Goal: Task Accomplishment & Management: Use online tool/utility

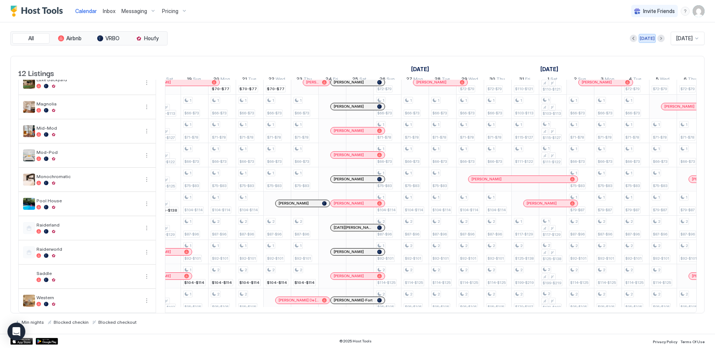
click at [644, 37] on div "[DATE]" at bounding box center [646, 38] width 15 height 7
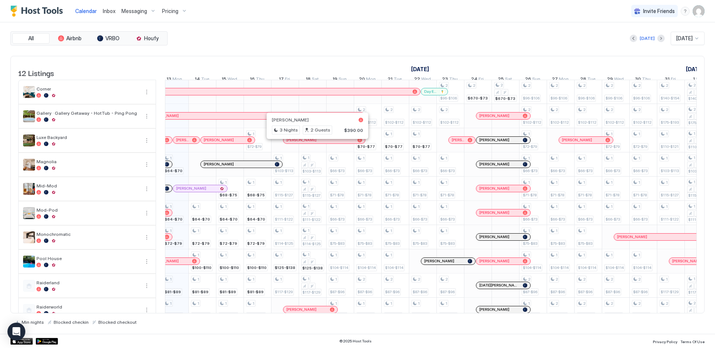
click at [314, 143] on div at bounding box center [314, 140] width 6 height 6
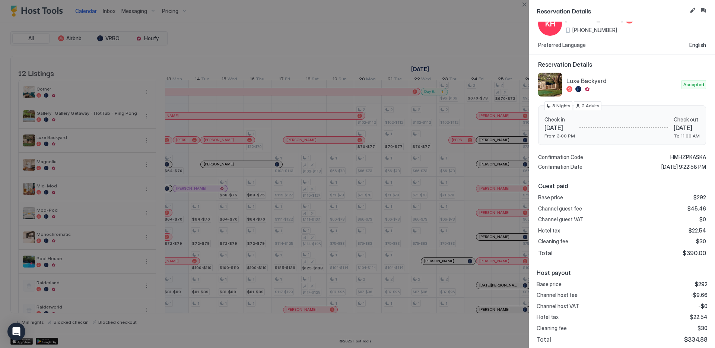
scroll to position [29, 0]
click at [394, 195] on div at bounding box center [357, 174] width 715 height 348
click at [525, 3] on button "Close" at bounding box center [524, 4] width 9 height 9
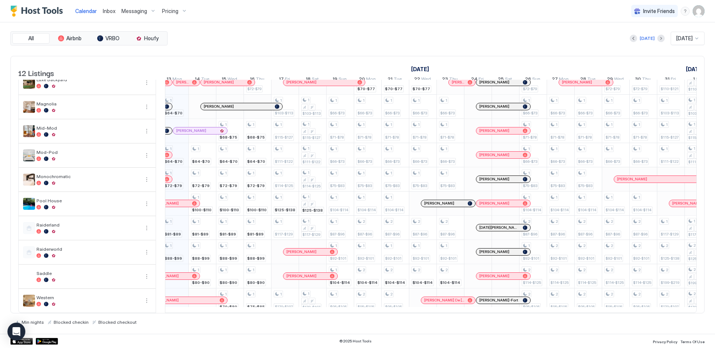
scroll to position [68, 0]
click at [317, 273] on div at bounding box center [317, 276] width 6 height 6
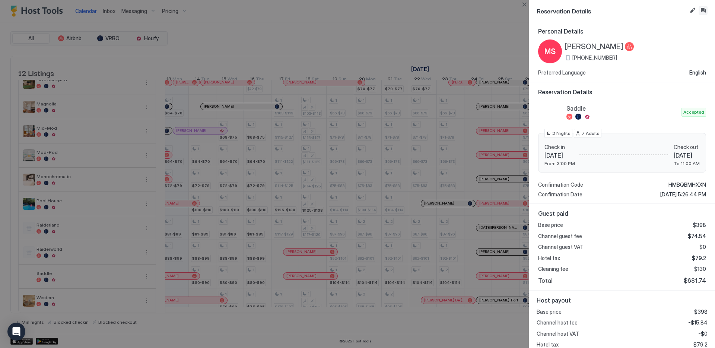
click at [702, 12] on button "Inbox" at bounding box center [702, 10] width 9 height 9
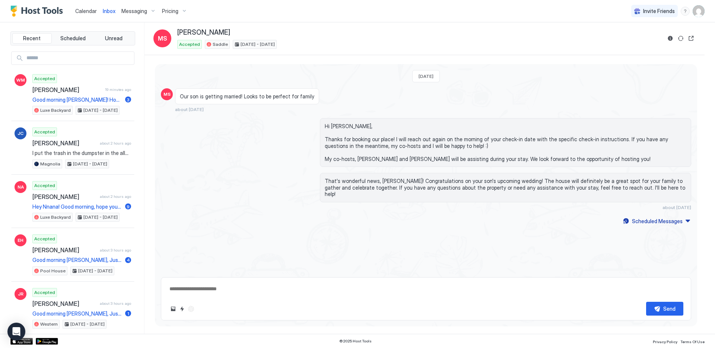
type textarea "*"
click at [86, 11] on span "Calendar" at bounding box center [86, 11] width 22 height 6
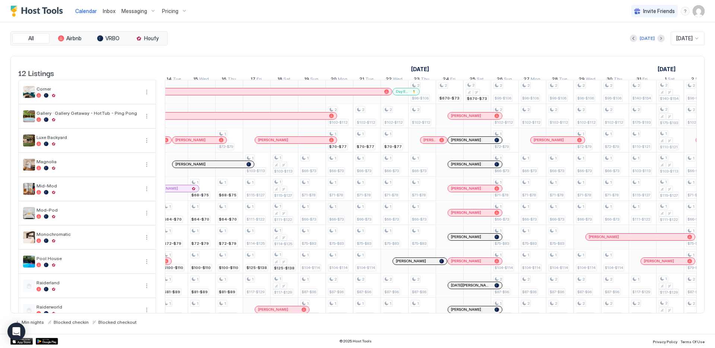
scroll to position [0, 472]
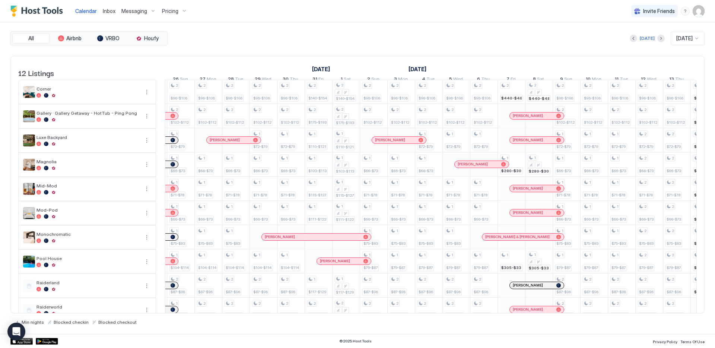
click at [376, 39] on div "[DATE] [DATE]" at bounding box center [436, 38] width 535 height 13
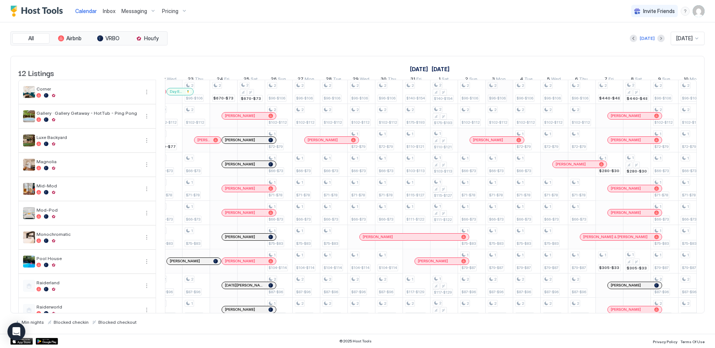
scroll to position [0, 647]
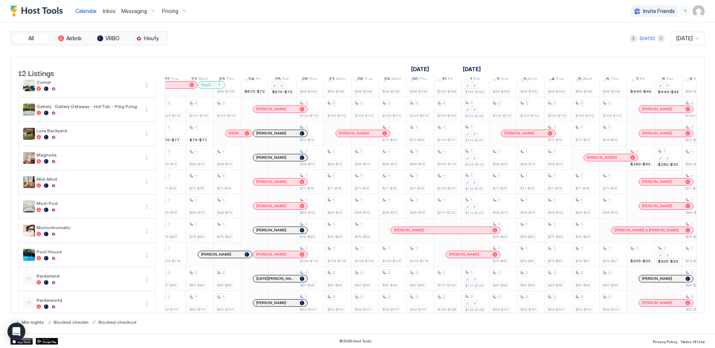
click at [564, 12] on div "Calendar Inbox Messaging Pricing Invite Friends CP" at bounding box center [357, 11] width 715 height 22
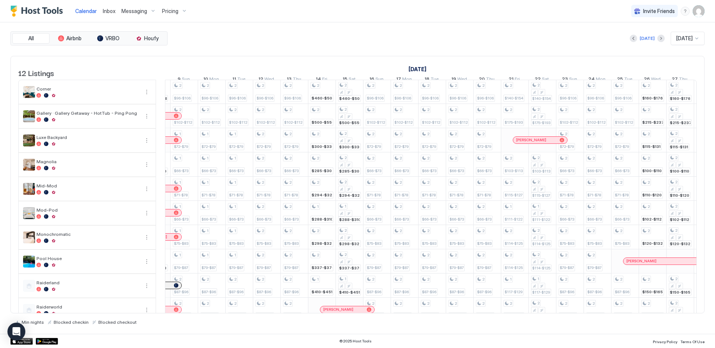
scroll to position [0, 646]
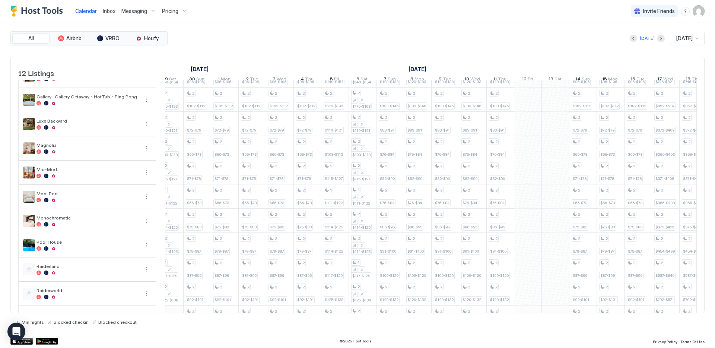
click at [538, 197] on div "2 $440-$484 1 $280-$308 1 $305-$335 2 $465-$510 2 $440-$484 1 $280-$308 1 $305-…" at bounding box center [362, 208] width 1625 height 290
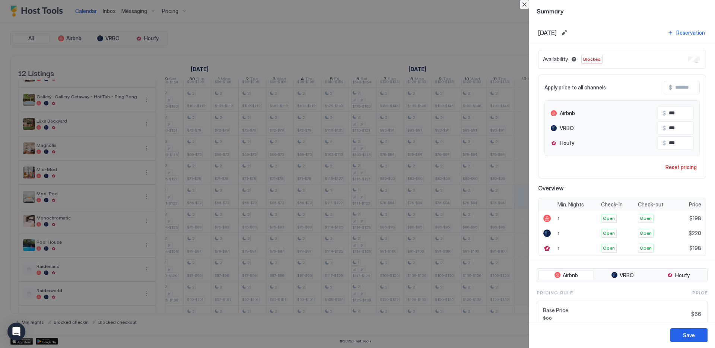
click at [525, 6] on button "Close" at bounding box center [524, 4] width 9 height 9
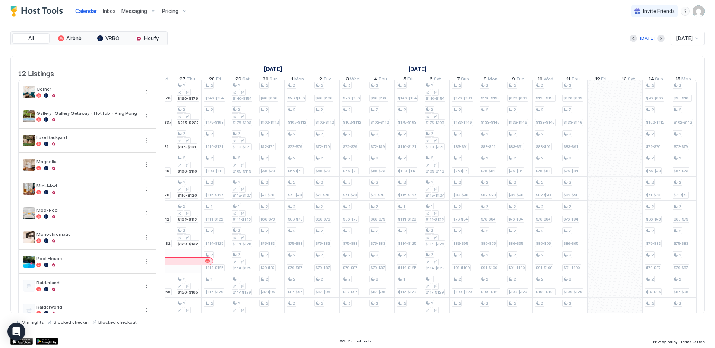
scroll to position [0, 508]
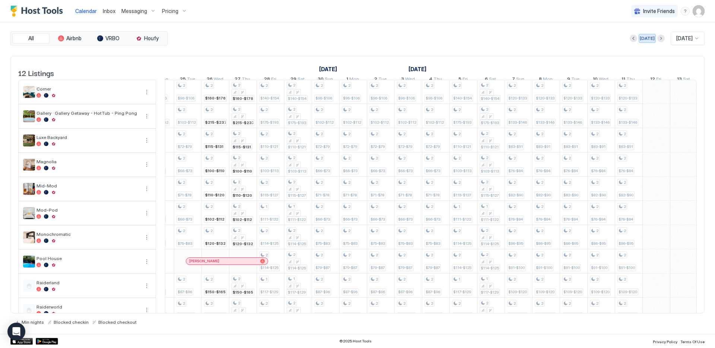
click at [642, 39] on div "[DATE]" at bounding box center [646, 38] width 15 height 7
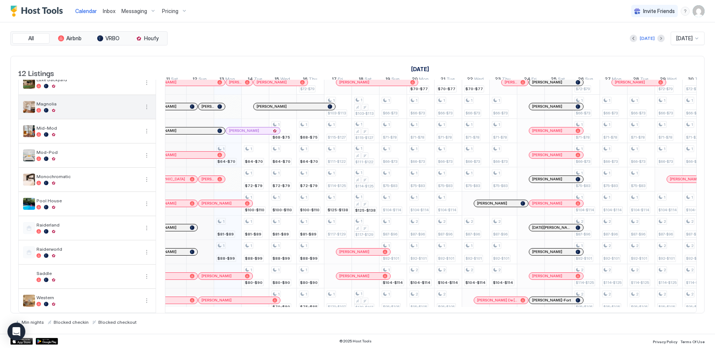
scroll to position [57, 0]
